Goal: Task Accomplishment & Management: Complete application form

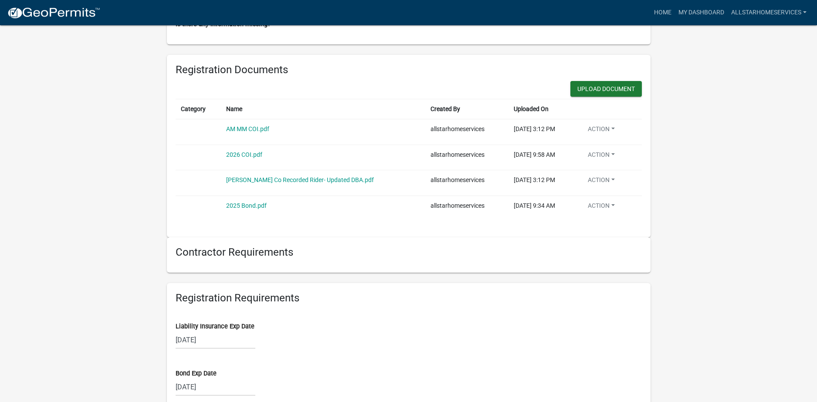
scroll to position [610, 0]
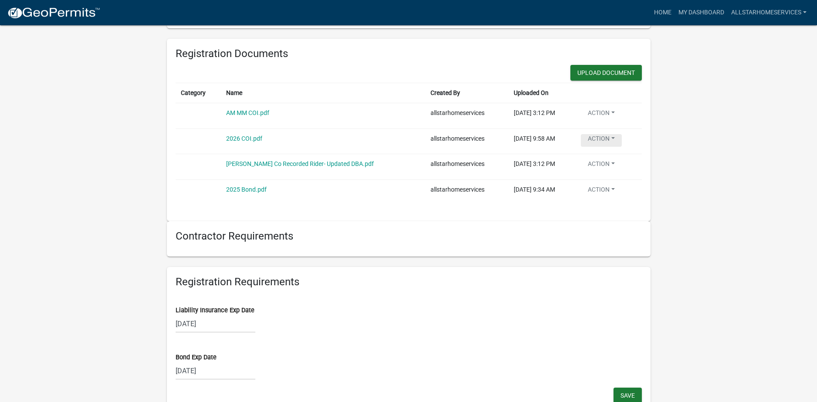
click at [599, 141] on button "Action" at bounding box center [601, 140] width 41 height 13
click at [724, 159] on wm-user-contractor-registration-details "more_horiz Home My Dashboard Allstarhomeservices Account Logout Building Contra…" at bounding box center [408, 149] width 817 height 1496
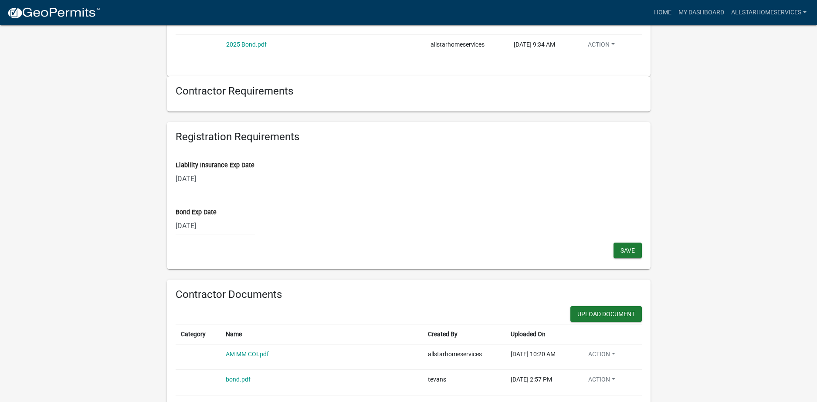
scroll to position [828, 0]
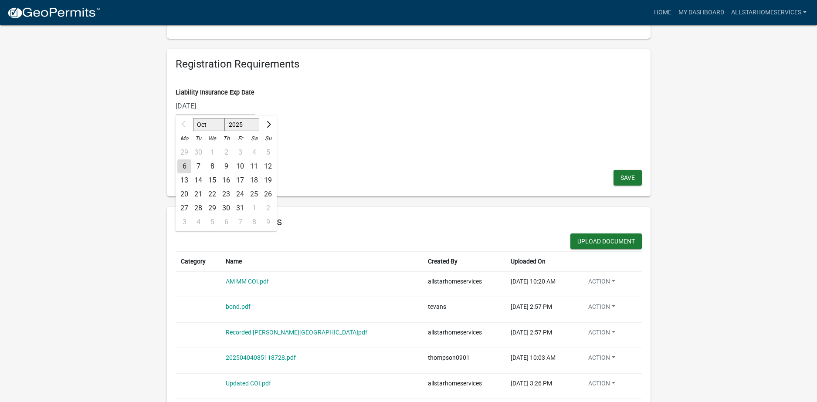
click at [214, 106] on div "[DATE] Oct Nov [DATE] 2026 2027 2028 2029 2030 2031 2032 2033 2034 2035 2036 20…" at bounding box center [216, 106] width 80 height 18
click at [233, 126] on select "2025 2026 2027 2028 2029 2030 2031 2032 2033 2034 2035 2036 2037 2038 2039 2040…" at bounding box center [241, 124] width 35 height 13
select select "2026"
click at [225, 118] on select "2025 2026 2027 2028 2029 2030 2031 2032 2033 2034 2035 2036 2037 2038 2039 2040…" at bounding box center [241, 124] width 35 height 13
click at [223, 149] on div "1" at bounding box center [226, 152] width 14 height 14
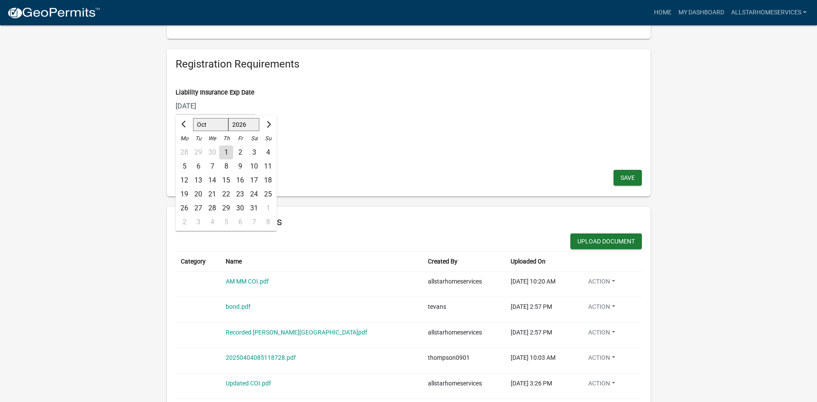
type input "[DATE]"
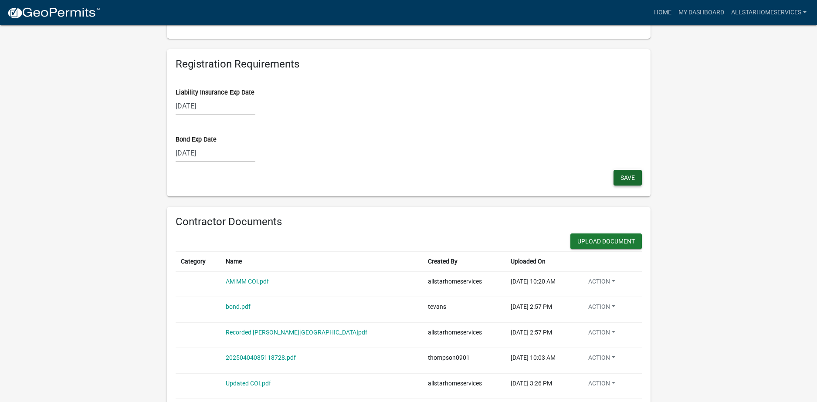
click at [621, 176] on span "Save" at bounding box center [627, 177] width 14 height 7
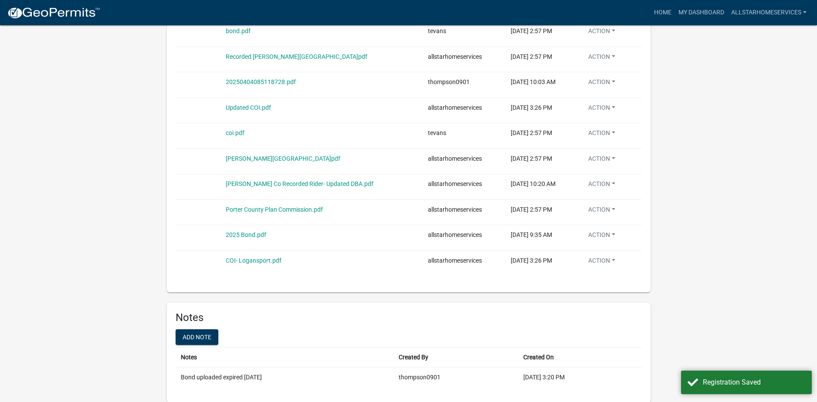
scroll to position [1104, 0]
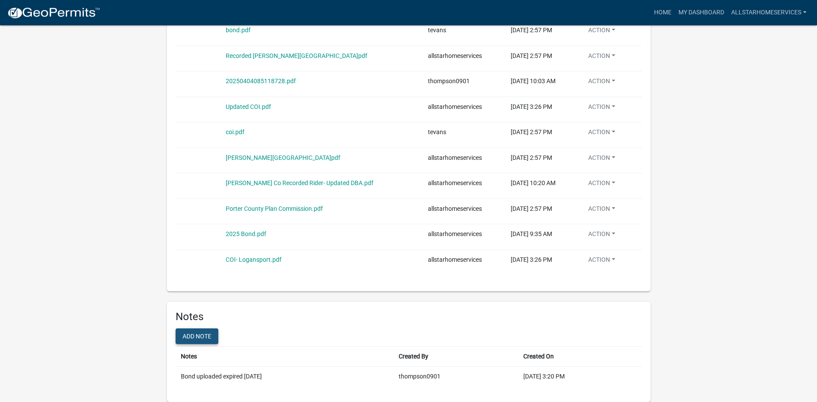
click at [205, 340] on button "Add note" at bounding box center [197, 336] width 43 height 16
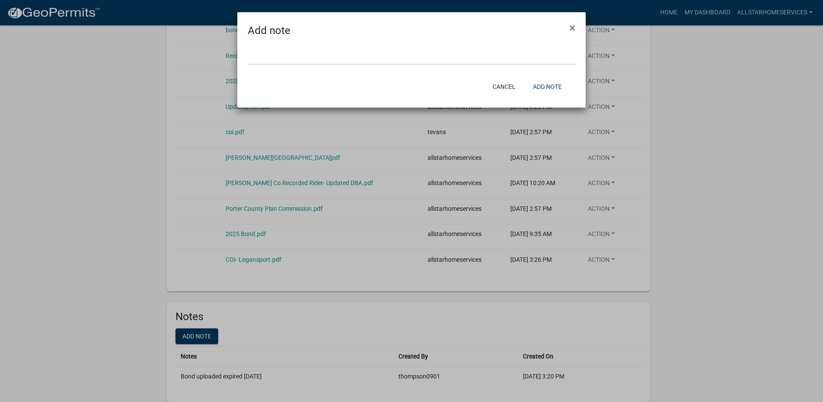
drag, startPoint x: 330, startPoint y: 44, endPoint x: 390, endPoint y: 64, distance: 63.1
click at [330, 45] on div at bounding box center [411, 56] width 348 height 37
click at [544, 86] on button "Add note" at bounding box center [547, 87] width 43 height 16
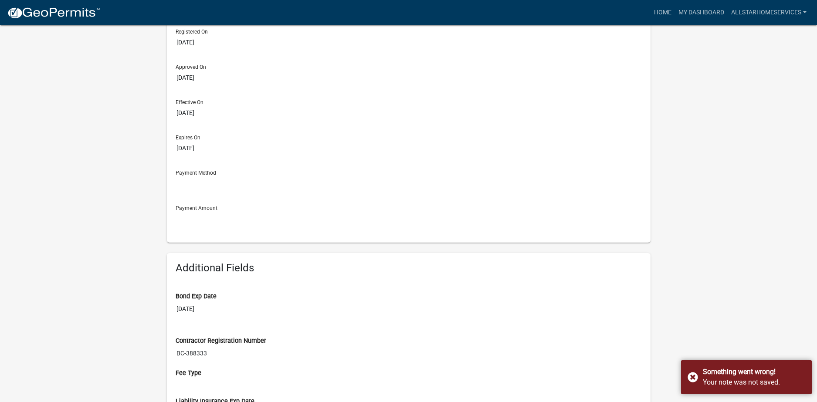
scroll to position [0, 0]
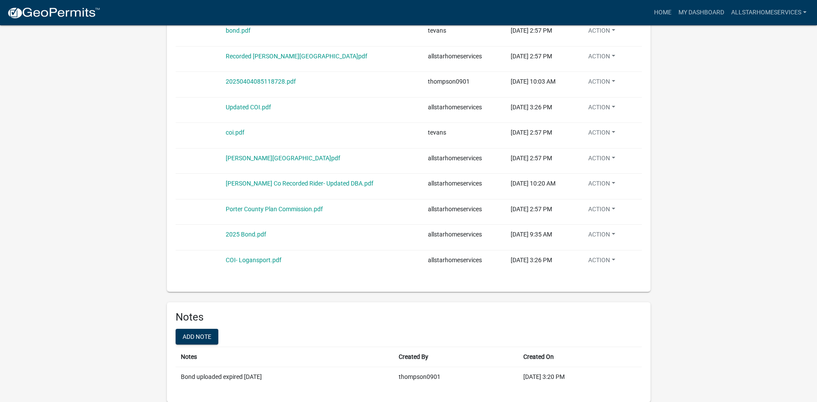
scroll to position [1104, 0]
click at [707, 6] on link "My Dashboard" at bounding box center [701, 12] width 53 height 17
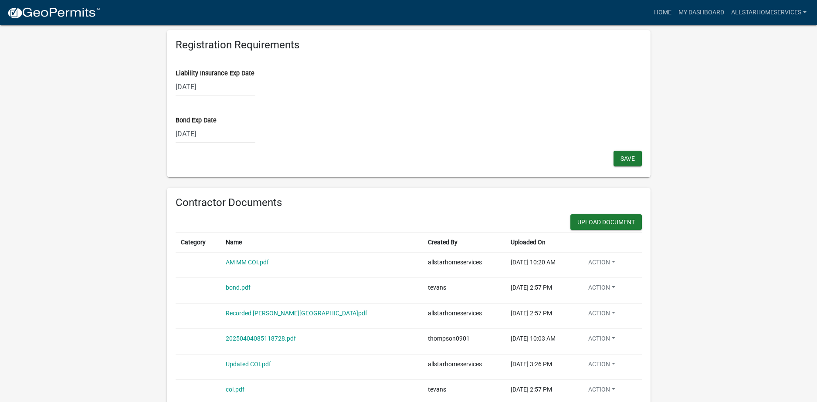
scroll to position [828, 0]
